Goal: Task Accomplishment & Management: Use online tool/utility

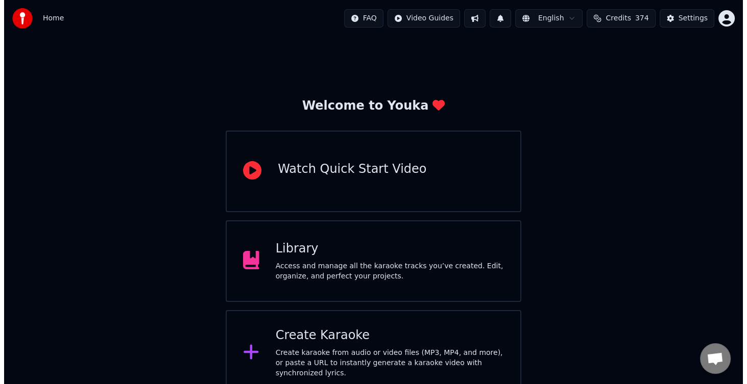
scroll to position [101, 0]
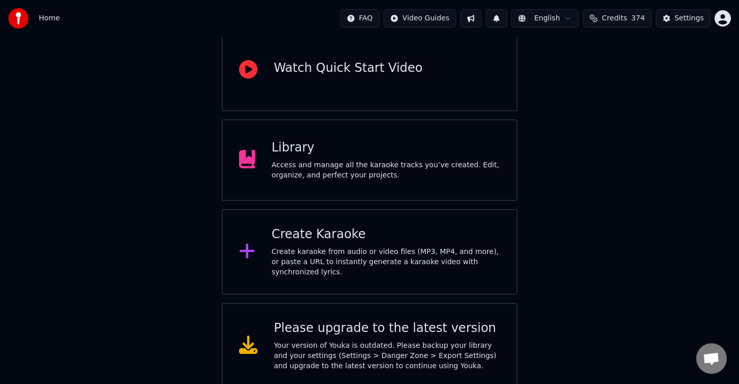
click at [411, 239] on div "Create Karaoke" at bounding box center [386, 235] width 228 height 16
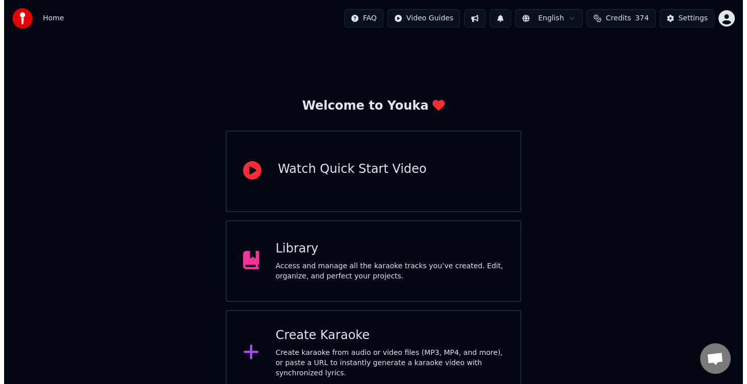
scroll to position [101, 0]
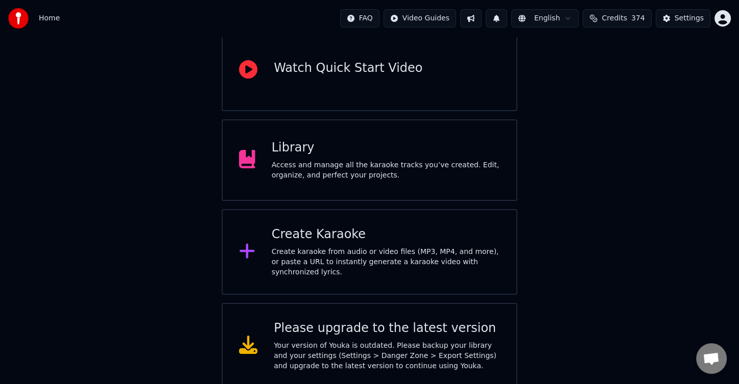
click at [380, 255] on div "Create karaoke from audio or video files (MP3, MP4, and more), or paste a URL t…" at bounding box center [386, 262] width 228 height 31
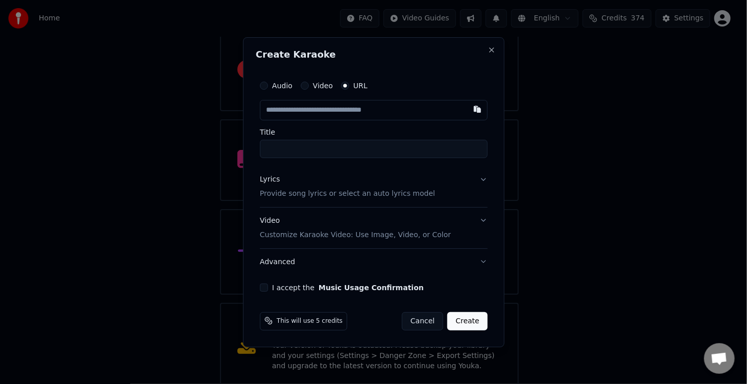
click at [358, 107] on input "text" at bounding box center [374, 110] width 228 height 20
type input "**********"
click at [391, 201] on button "Lyrics Provide song lyrics or select an auto lyrics model" at bounding box center [374, 186] width 228 height 41
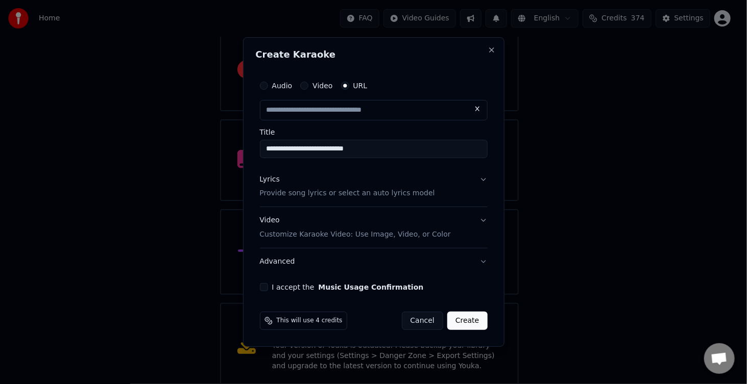
type input "**********"
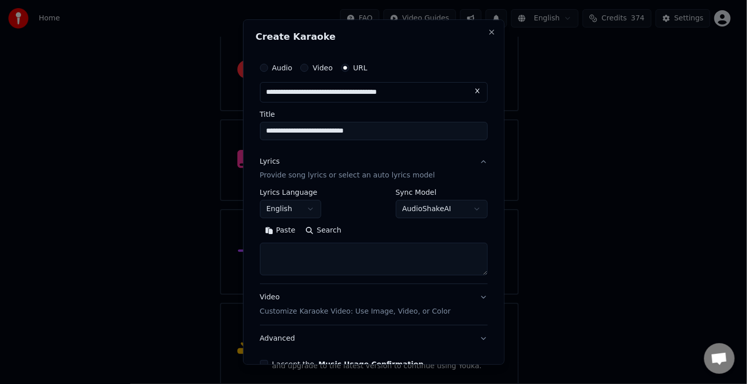
click at [366, 254] on textarea at bounding box center [374, 260] width 228 height 33
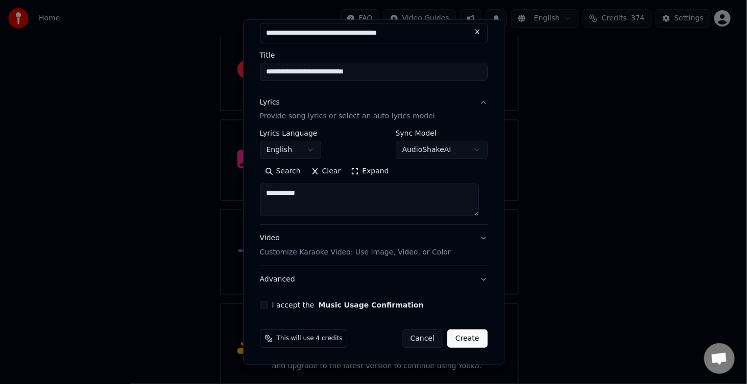
type textarea "**********"
click at [261, 302] on button "I accept the Music Usage Confirmation" at bounding box center [264, 306] width 8 height 8
click at [464, 329] on div "This will use 4 credits Cancel Create" at bounding box center [374, 339] width 236 height 27
click at [465, 337] on button "Create" at bounding box center [467, 339] width 40 height 18
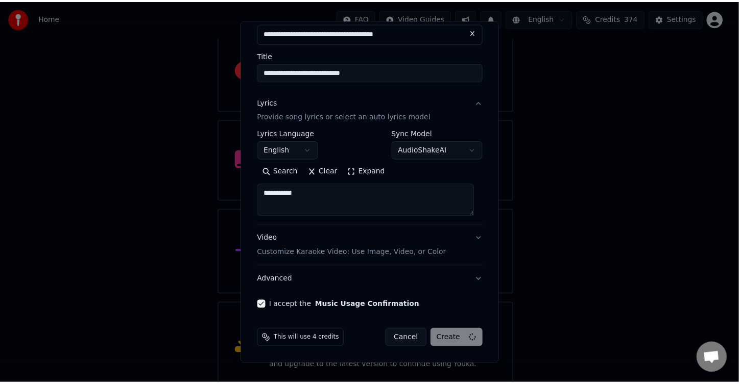
scroll to position [3, 0]
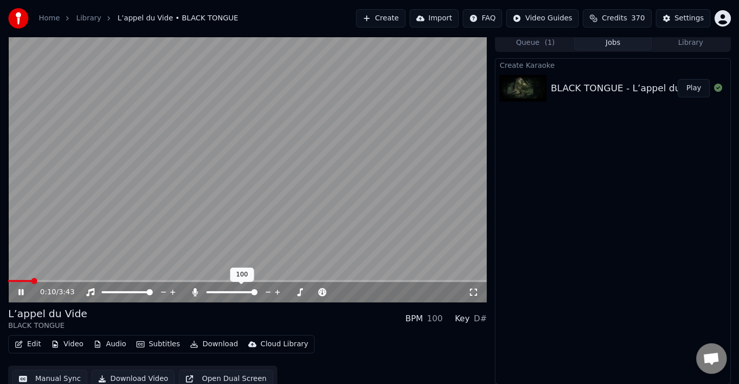
click at [257, 291] on span at bounding box center [254, 292] width 6 height 6
click at [160, 347] on button "Subtitles" at bounding box center [158, 344] width 52 height 14
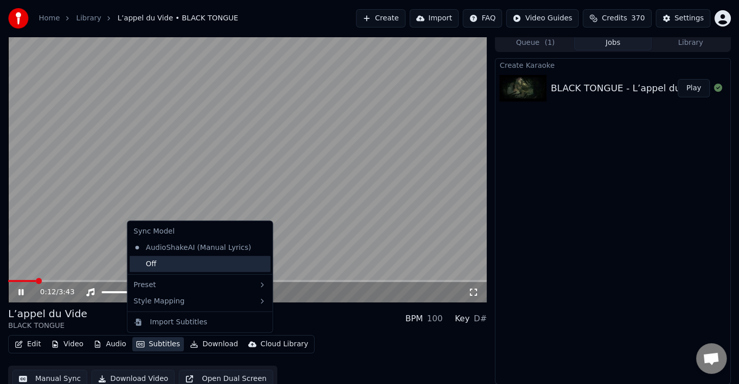
click at [179, 260] on div "Off" at bounding box center [200, 264] width 141 height 16
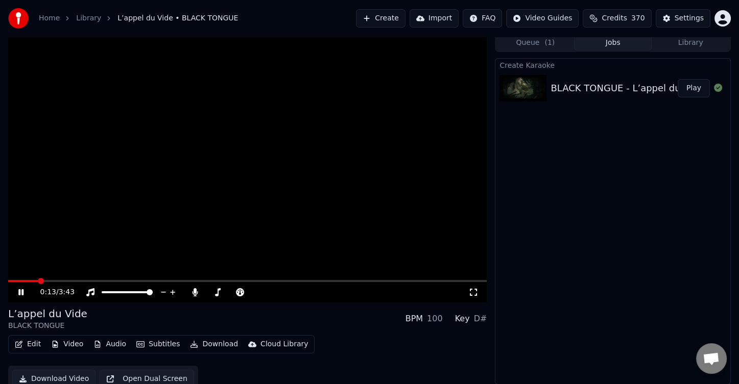
click at [216, 340] on button "Download" at bounding box center [214, 344] width 56 height 14
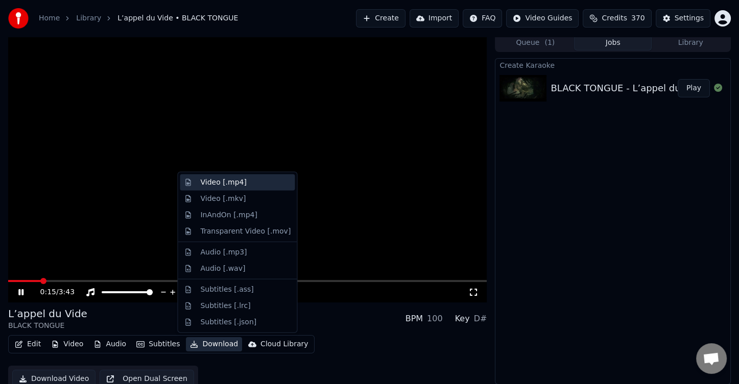
click at [229, 179] on div "Video [.mp4]" at bounding box center [223, 183] width 46 height 10
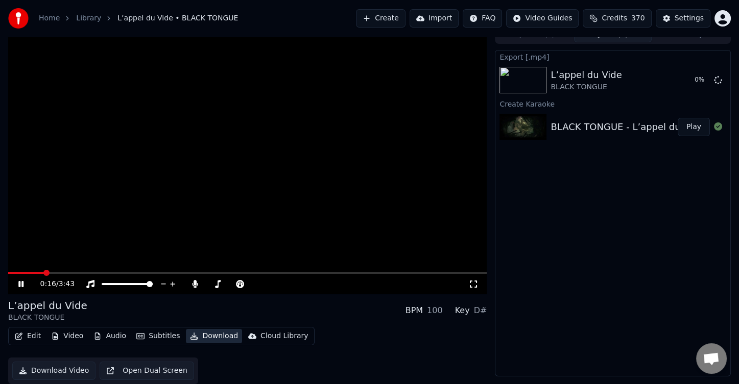
scroll to position [0, 0]
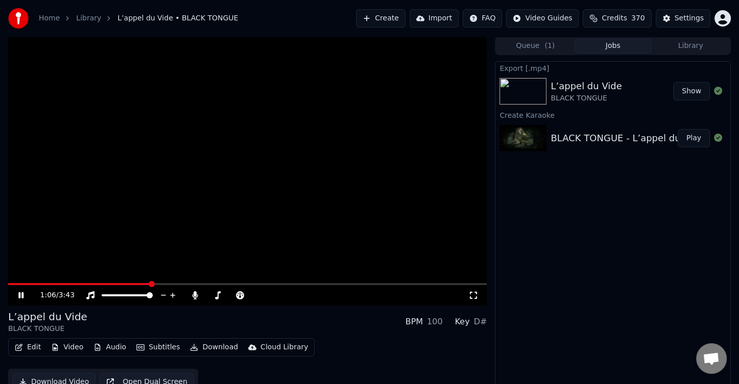
click at [27, 291] on icon at bounding box center [28, 295] width 24 height 8
